Goal: Complete application form: Complete application form

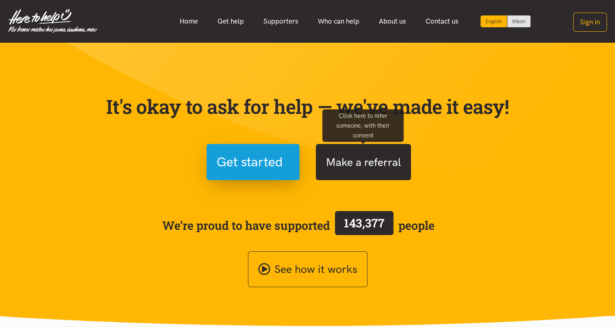
click at [361, 162] on button "Make a referral" at bounding box center [363, 162] width 95 height 36
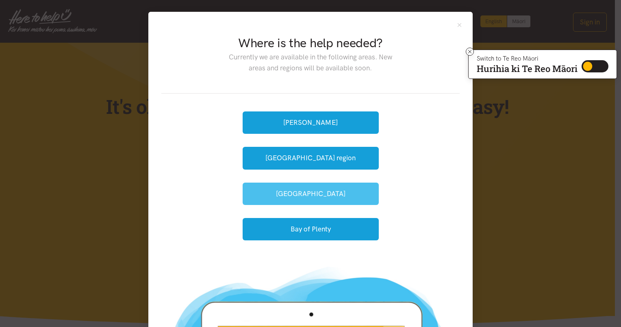
click at [303, 192] on button "[GEOGRAPHIC_DATA]" at bounding box center [311, 194] width 136 height 22
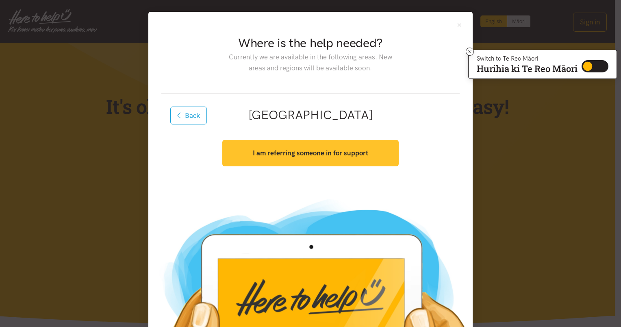
click at [300, 156] on strong "I am referring someone in for support" at bounding box center [310, 153] width 115 height 8
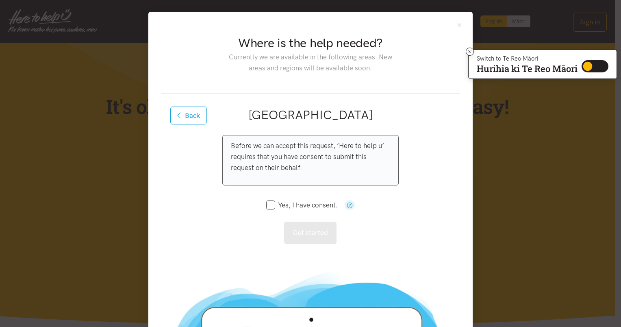
click at [267, 205] on input "Yes, I have consent." at bounding box center [302, 205] width 72 height 7
checkbox input "true"
click at [304, 229] on button "Get started" at bounding box center [310, 233] width 52 height 22
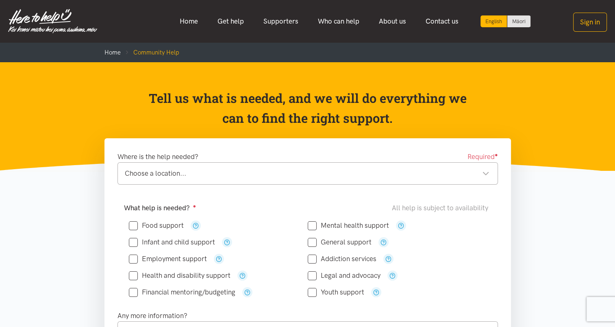
scroll to position [142, 0]
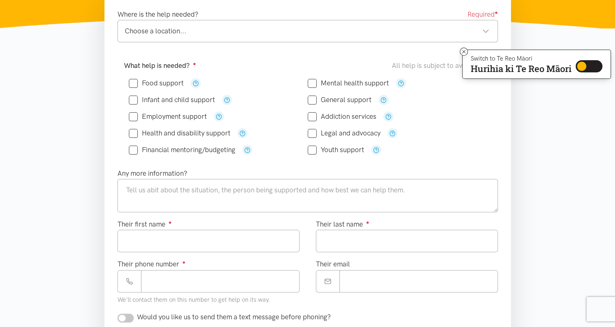
click at [133, 86] on input "Food support" at bounding box center [156, 83] width 55 height 7
checkbox input "true"
click at [157, 192] on textarea at bounding box center [307, 195] width 380 height 33
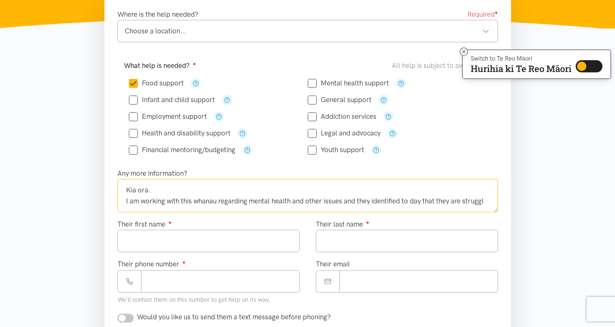
scroll to position [4, 0]
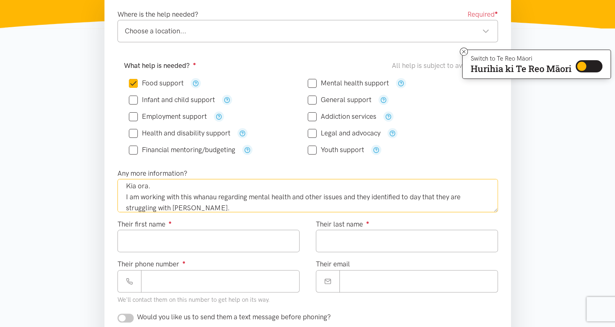
type textarea "Kia ora. I am working with this whanau regarding mental health and other issues…"
click at [162, 236] on input "Their first name ●" at bounding box center [208, 241] width 182 height 22
type input "*******"
type input "****"
type input "**********"
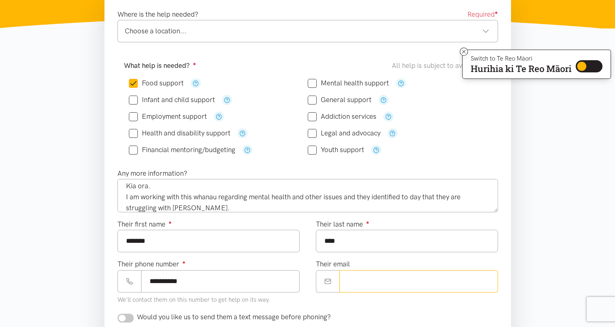
type input "**********"
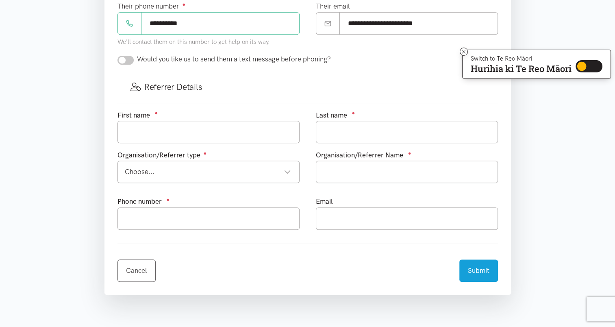
scroll to position [400, 0]
click at [132, 59] on input "checkbox" at bounding box center [125, 60] width 16 height 9
checkbox input "true"
click at [197, 133] on input "text" at bounding box center [208, 132] width 182 height 22
type input "[PERSON_NAME]"
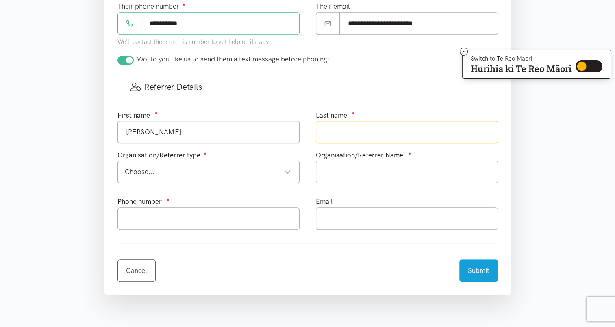
click at [366, 130] on input "text" at bounding box center [407, 132] width 182 height 22
click at [246, 172] on div "Choose..." at bounding box center [208, 171] width 166 height 11
type input "[GEOGRAPHIC_DATA]"
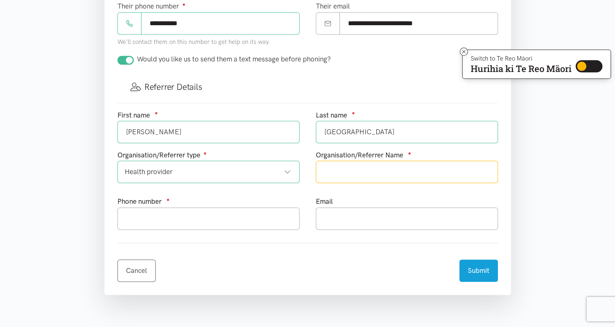
click at [351, 169] on input "text" at bounding box center [407, 172] width 182 height 22
click at [194, 167] on div "Health provider" at bounding box center [208, 171] width 166 height 11
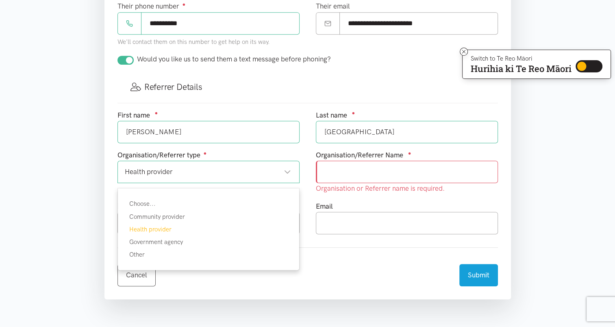
click at [178, 172] on div "Health provider" at bounding box center [208, 171] width 166 height 11
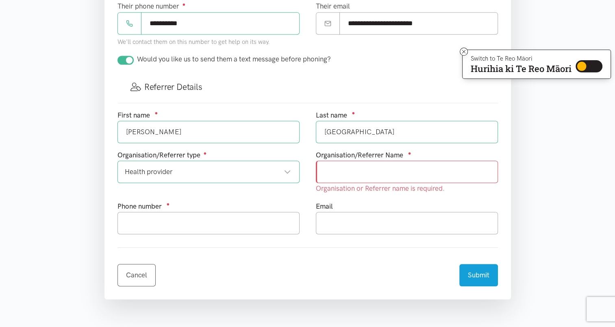
click at [361, 174] on input "text" at bounding box center [407, 172] width 182 height 22
type input "Health Improvement Practitioner/WBOPPHO"
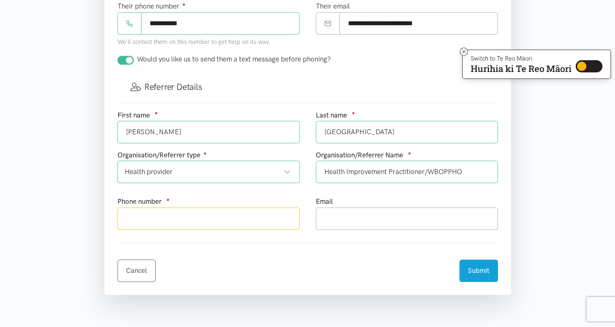
click at [190, 219] on input "text" at bounding box center [208, 218] width 182 height 22
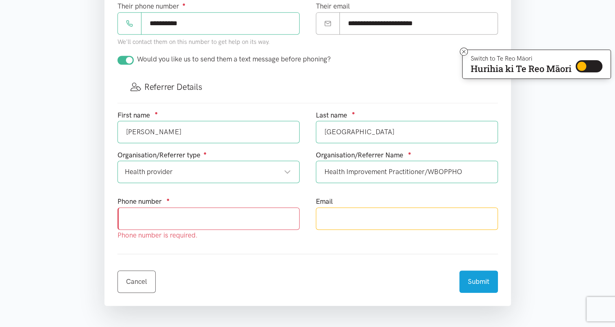
click at [346, 217] on input "text" at bounding box center [407, 218] width 182 height 22
click at [343, 218] on input "text" at bounding box center [407, 218] width 182 height 22
type input "[PERSON_NAME][EMAIL_ADDRESS][DOMAIN_NAME]"
click at [230, 220] on input "text" at bounding box center [208, 218] width 182 height 22
click at [198, 220] on input "text" at bounding box center [208, 218] width 182 height 22
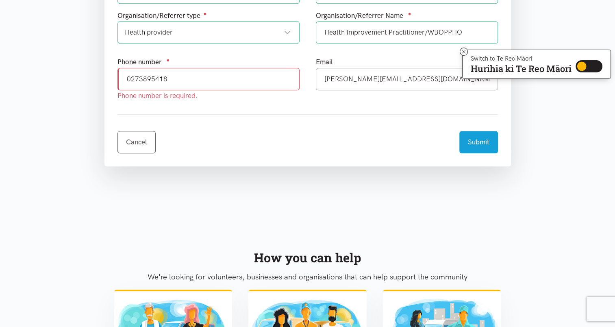
scroll to position [554, 0]
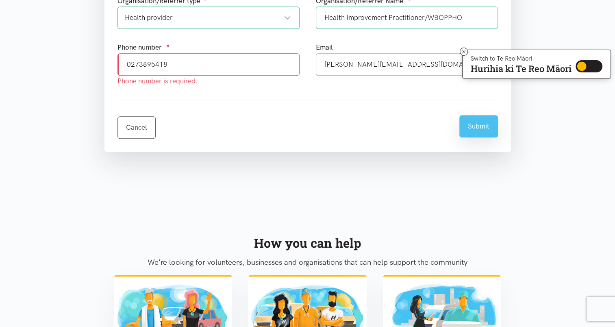
type input "0273895418"
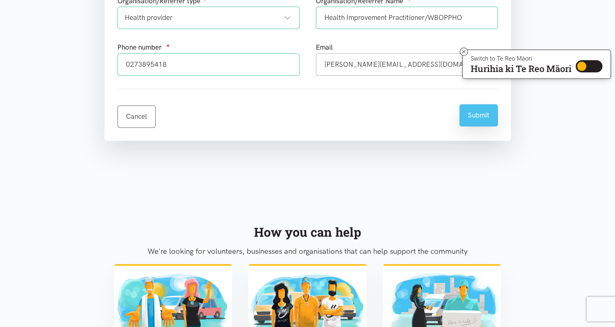
click at [475, 120] on button "Submit" at bounding box center [478, 115] width 39 height 22
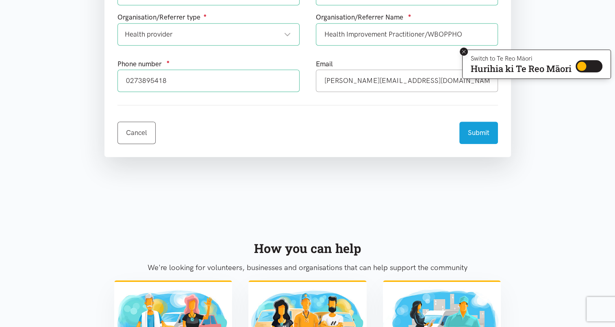
click at [463, 54] on icon at bounding box center [464, 52] width 6 height 6
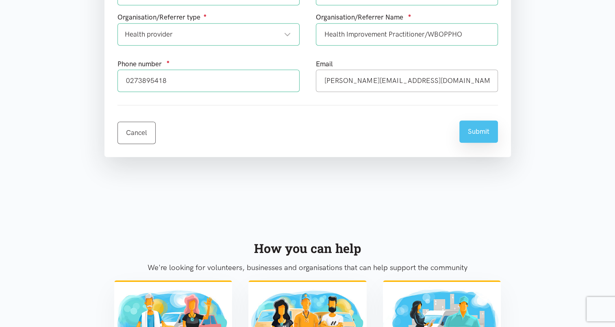
click at [476, 129] on button "Submit" at bounding box center [478, 131] width 39 height 22
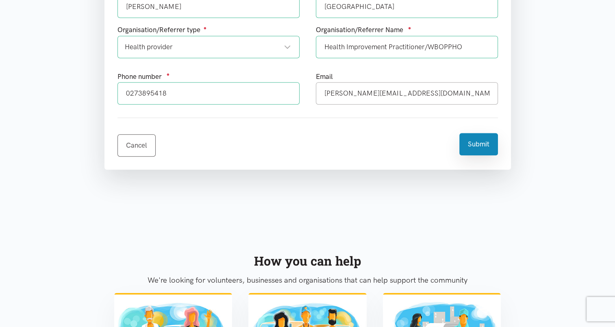
scroll to position [576, 0]
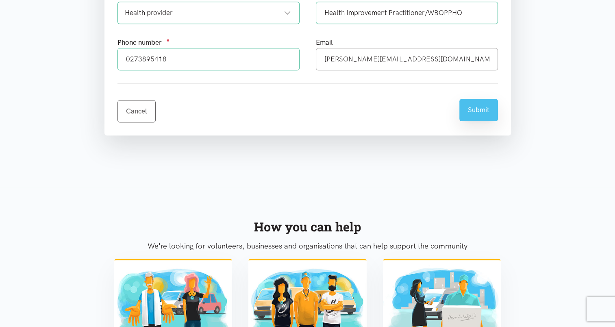
click at [483, 111] on button "Submit" at bounding box center [478, 110] width 39 height 22
click at [477, 102] on button "Submit" at bounding box center [478, 110] width 39 height 22
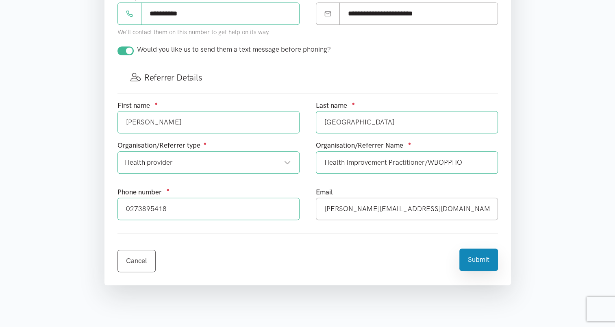
scroll to position [426, 0]
click at [162, 130] on input "[PERSON_NAME]" at bounding box center [208, 122] width 182 height 22
click at [358, 122] on input "[GEOGRAPHIC_DATA]" at bounding box center [407, 122] width 182 height 22
click at [177, 161] on div "Health provider" at bounding box center [208, 162] width 166 height 11
click at [347, 158] on input "Health Improvement Practitioner/WBOPPHO" at bounding box center [407, 162] width 182 height 22
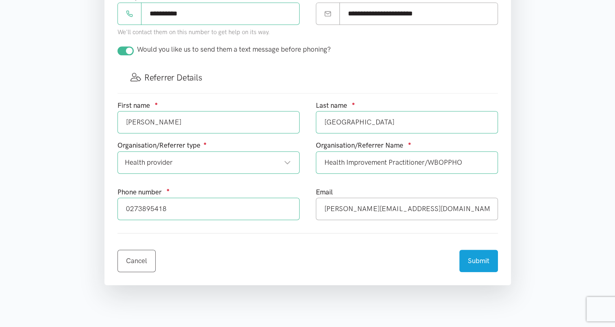
click at [220, 203] on input "0273895418" at bounding box center [208, 209] width 182 height 22
click at [380, 214] on input "[PERSON_NAME][EMAIL_ADDRESS][DOMAIN_NAME]" at bounding box center [407, 209] width 182 height 22
click at [430, 198] on input "[PERSON_NAME][EMAIL_ADDRESS][DOMAIN_NAME]" at bounding box center [407, 209] width 182 height 22
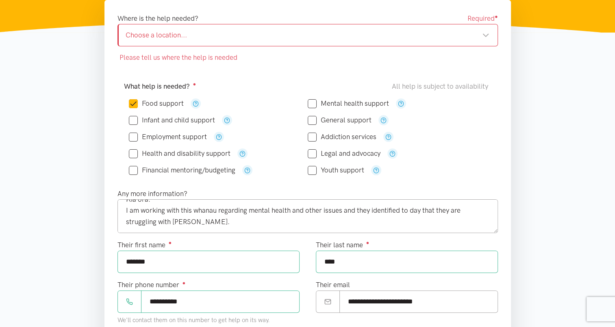
scroll to position [134, 0]
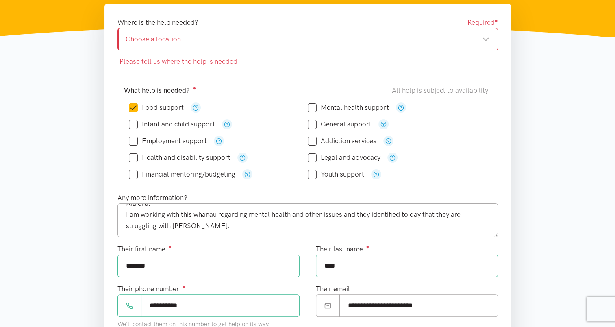
click at [180, 39] on div "Choose a location..." at bounding box center [308, 39] width 364 height 11
click at [191, 35] on div "Choose a location..." at bounding box center [308, 39] width 364 height 11
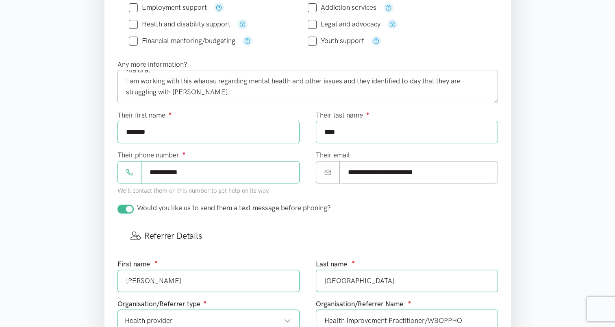
scroll to position [249, 0]
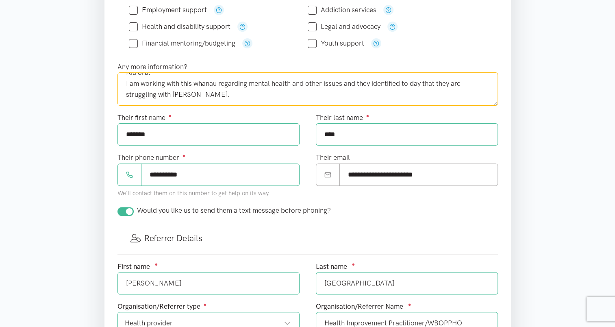
click at [186, 97] on textarea "Kia ora. I am working with this whanau regarding mental health and other issues…" at bounding box center [307, 88] width 380 height 33
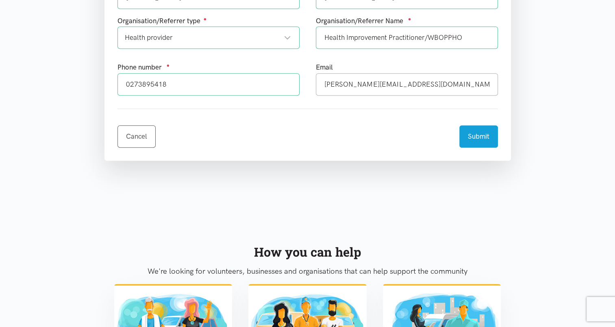
scroll to position [531, 0]
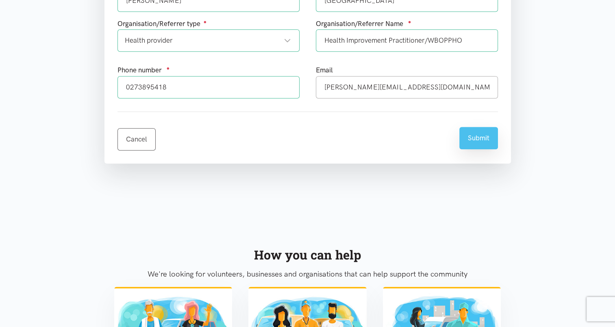
type textarea "Kia ora. I am working with this whanau regarding mental health and other issues…"
click at [474, 133] on button "Submit" at bounding box center [478, 138] width 39 height 22
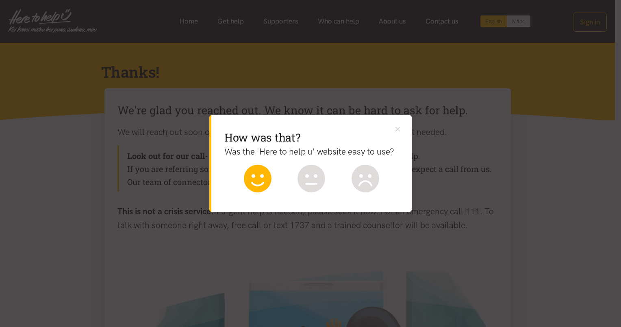
click at [262, 184] on icon at bounding box center [258, 179] width 28 height 28
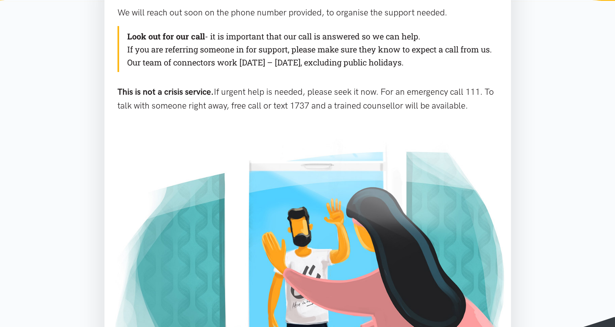
scroll to position [120, 0]
